Goal: Task Accomplishment & Management: Use online tool/utility

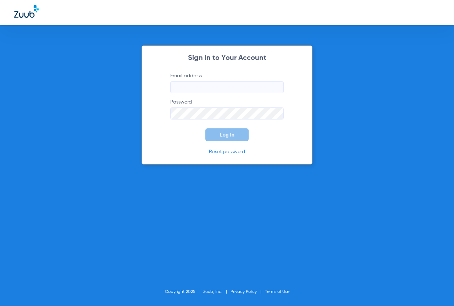
type input "[EMAIL_ADDRESS][DOMAIN_NAME]"
click at [219, 135] on span "Log In" at bounding box center [226, 135] width 15 height 6
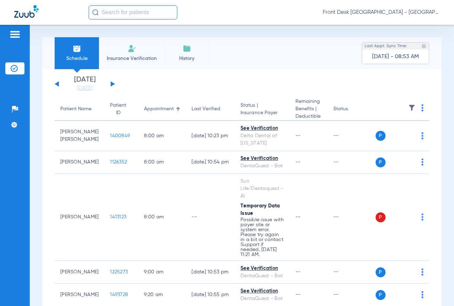
click at [139, 59] on span "Insurance Verification" at bounding box center [131, 58] width 55 height 7
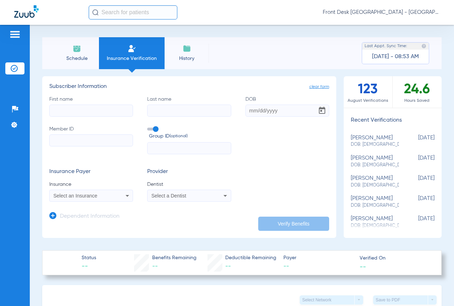
click at [106, 193] on div "Select an Insurance" at bounding box center [91, 195] width 83 height 9
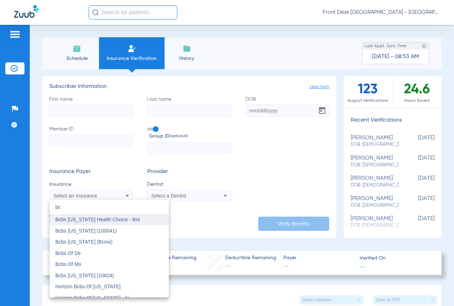
scroll to position [51, 0]
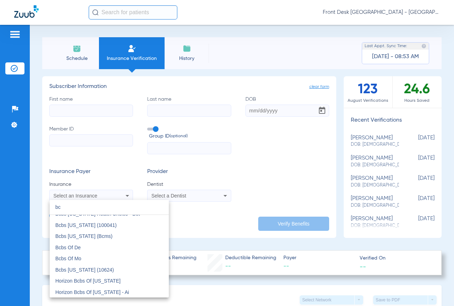
type input "bc"
click at [83, 65] on div at bounding box center [227, 153] width 454 height 306
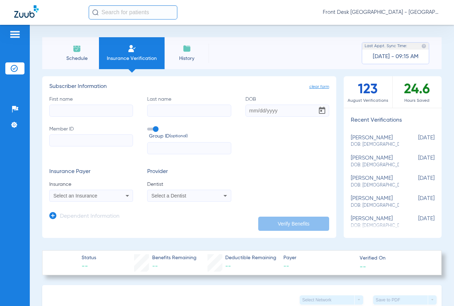
click at [86, 60] on span "Schedule" at bounding box center [77, 58] width 34 height 7
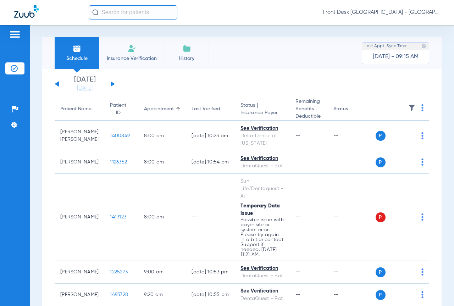
click at [408, 108] on img at bounding box center [411, 107] width 7 height 7
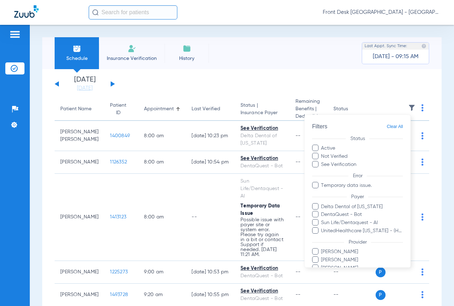
scroll to position [33, 0]
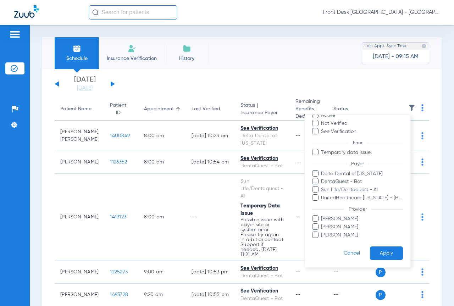
click at [336, 238] on span "[PERSON_NAME]" at bounding box center [361, 234] width 82 height 7
click at [322, 240] on input "[PERSON_NAME]" at bounding box center [322, 240] width 0 height 0
click at [376, 249] on button "Apply" at bounding box center [386, 253] width 33 height 14
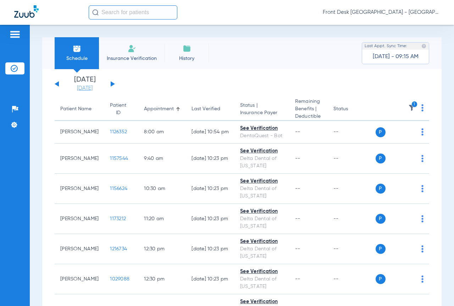
click at [90, 90] on link "[DATE]" at bounding box center [84, 88] width 43 height 7
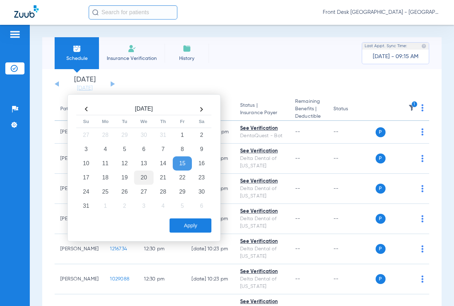
click at [145, 176] on td "20" at bounding box center [143, 178] width 19 height 14
click at [180, 223] on button "Apply" at bounding box center [190, 225] width 42 height 14
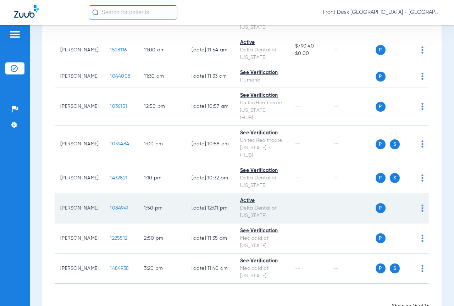
scroll to position [297, 0]
